Goal: Information Seeking & Learning: Learn about a topic

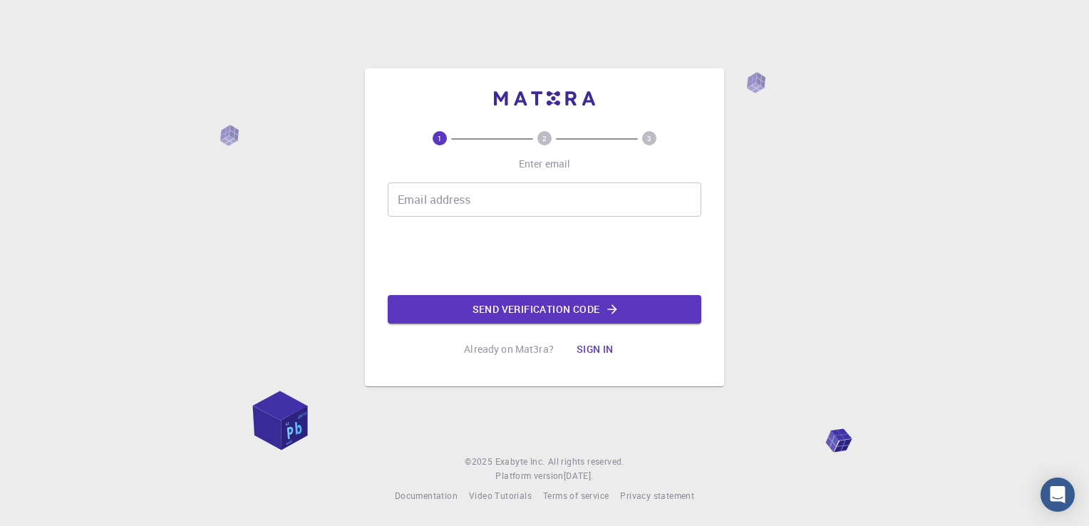
click at [478, 200] on input "Email address" at bounding box center [545, 199] width 314 height 34
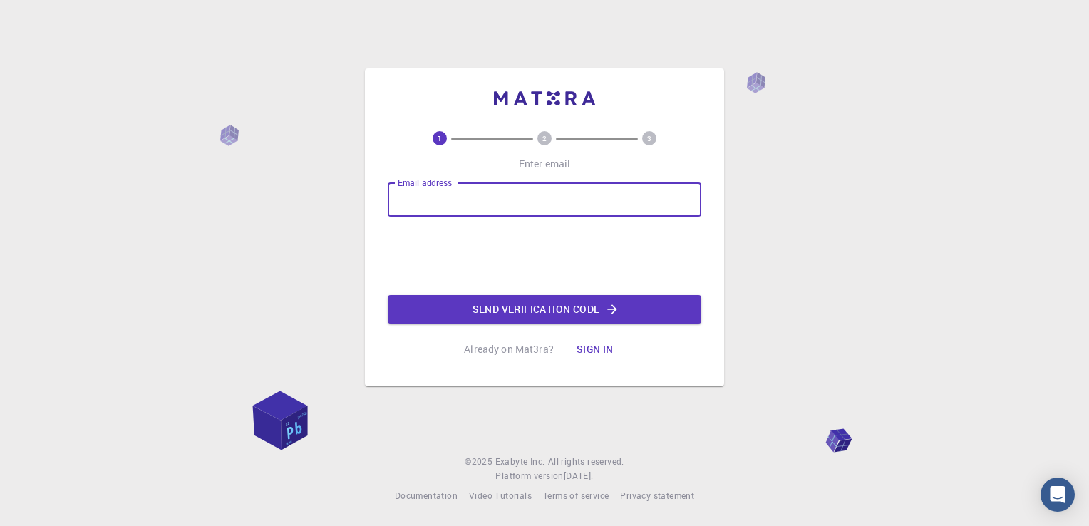
type input "[EMAIL_ADDRESS][DOMAIN_NAME]"
click at [539, 313] on button "Send verification code" at bounding box center [545, 309] width 314 height 29
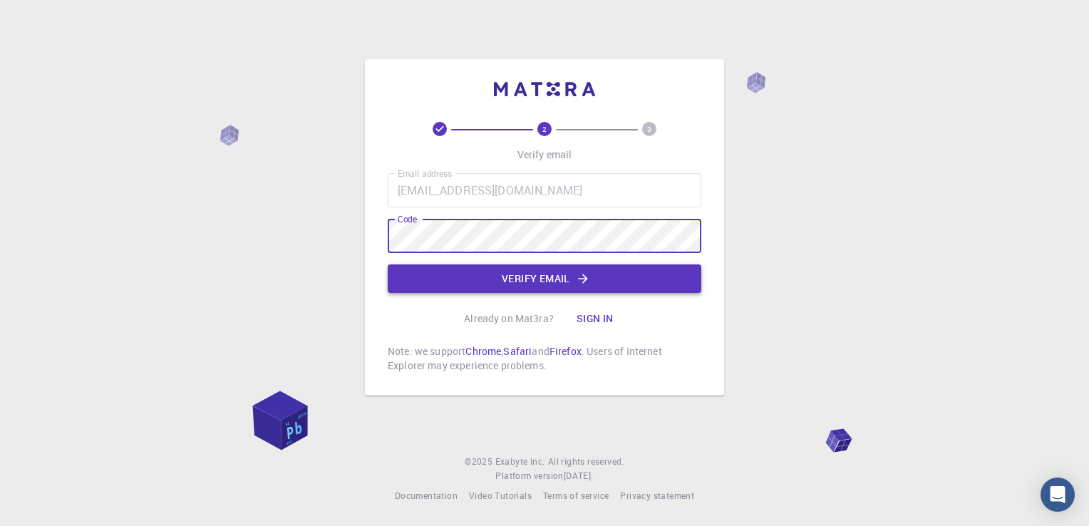
click at [568, 281] on button "Verify email" at bounding box center [545, 278] width 314 height 29
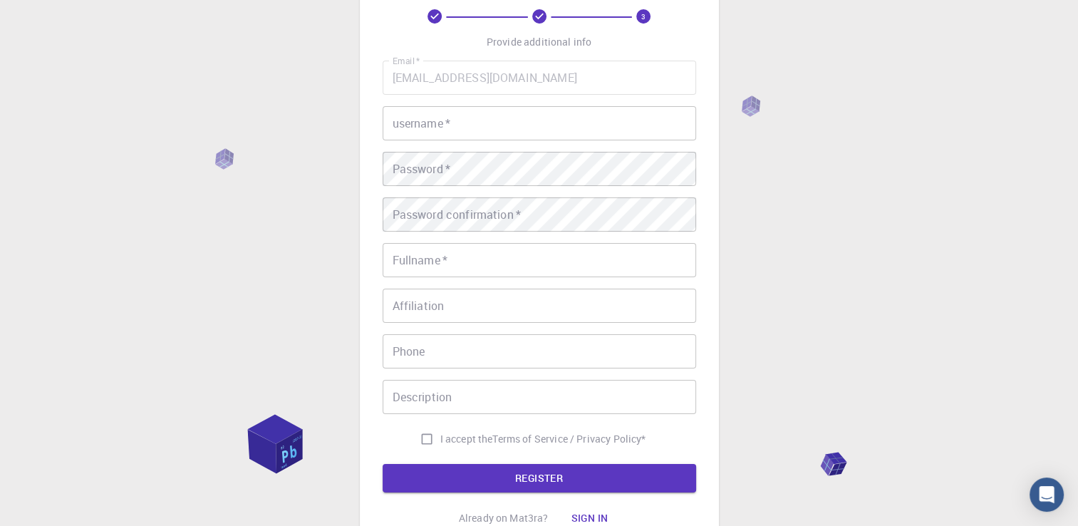
scroll to position [199, 0]
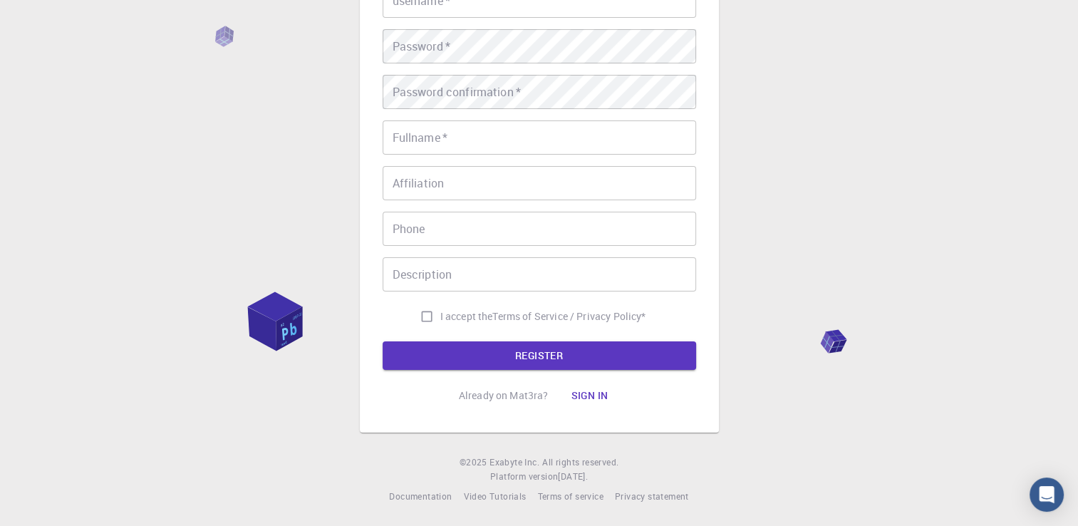
click at [593, 394] on button "Sign in" at bounding box center [589, 395] width 60 height 29
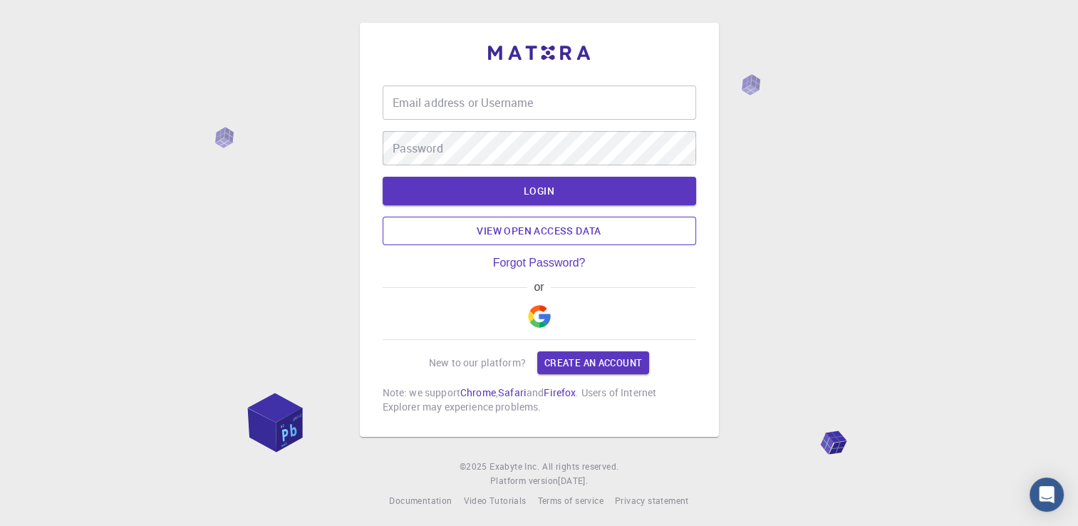
click at [535, 233] on link "View open access data" at bounding box center [540, 231] width 314 height 29
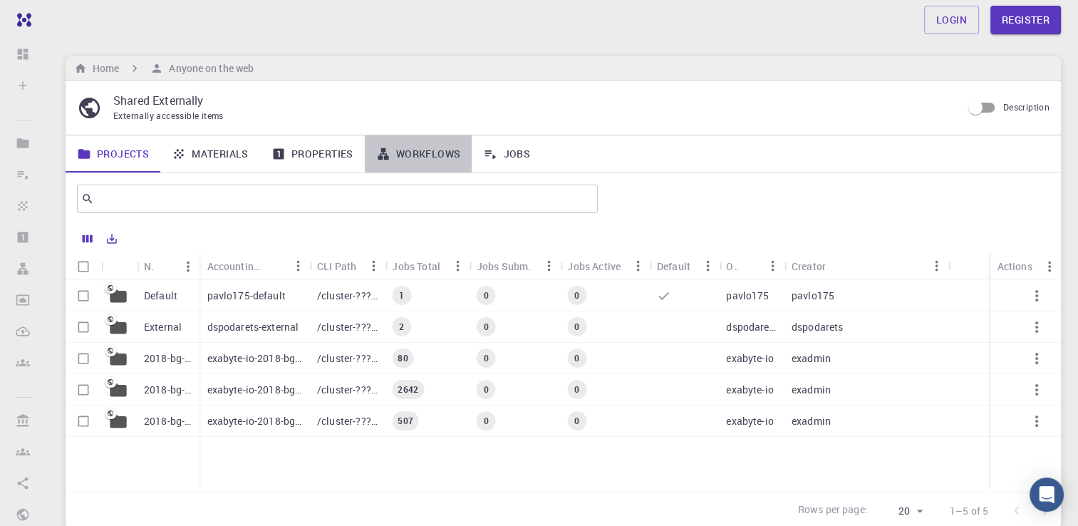
click at [413, 156] on link "Workflows" at bounding box center [419, 153] width 108 height 37
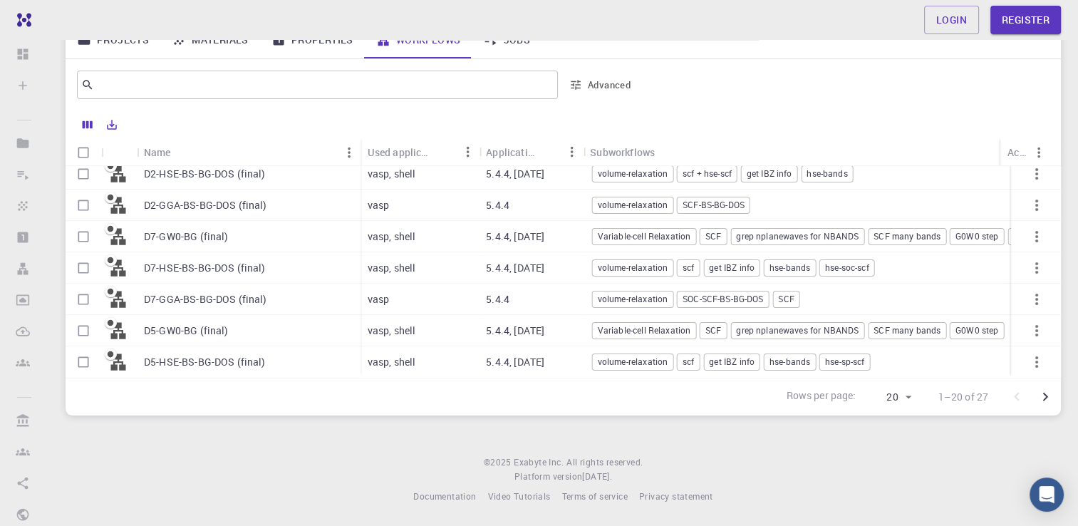
scroll to position [425, 0]
click at [195, 323] on p "D5-GW0-BG (final)" at bounding box center [186, 330] width 85 height 14
